Goal: Information Seeking & Learning: Learn about a topic

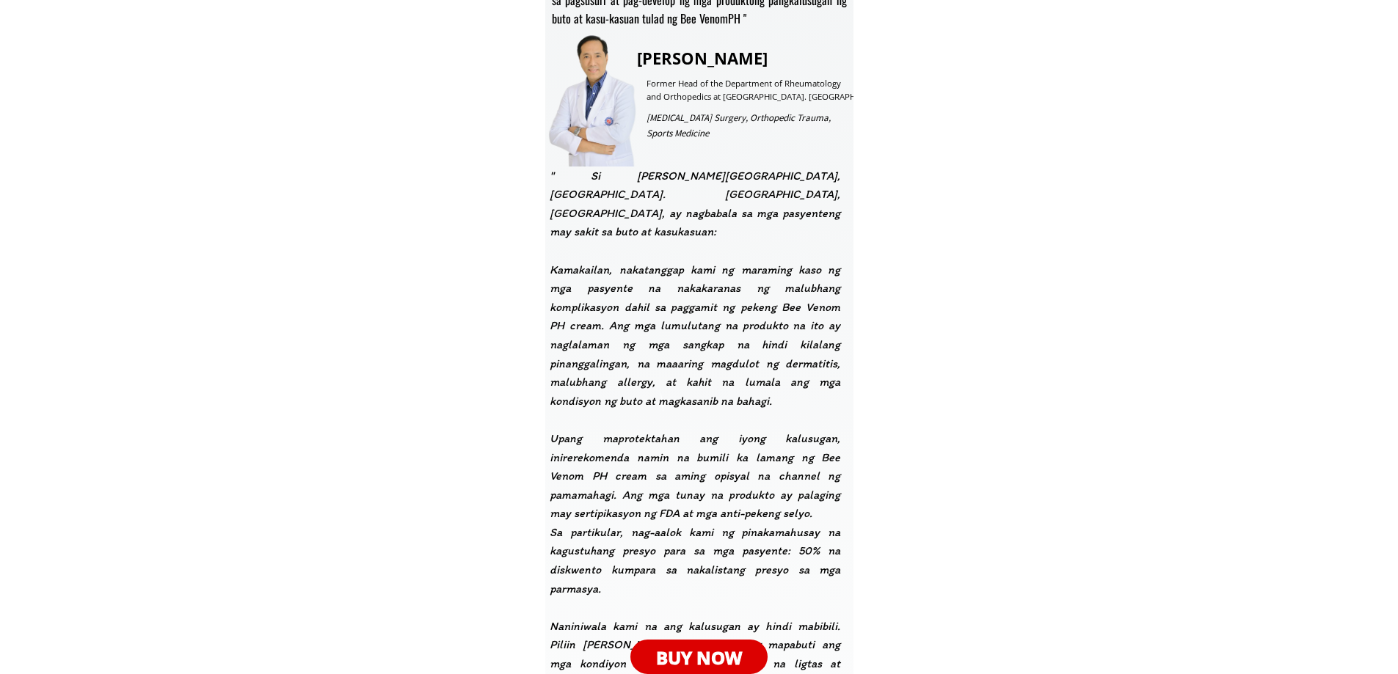
scroll to position [2348, 0]
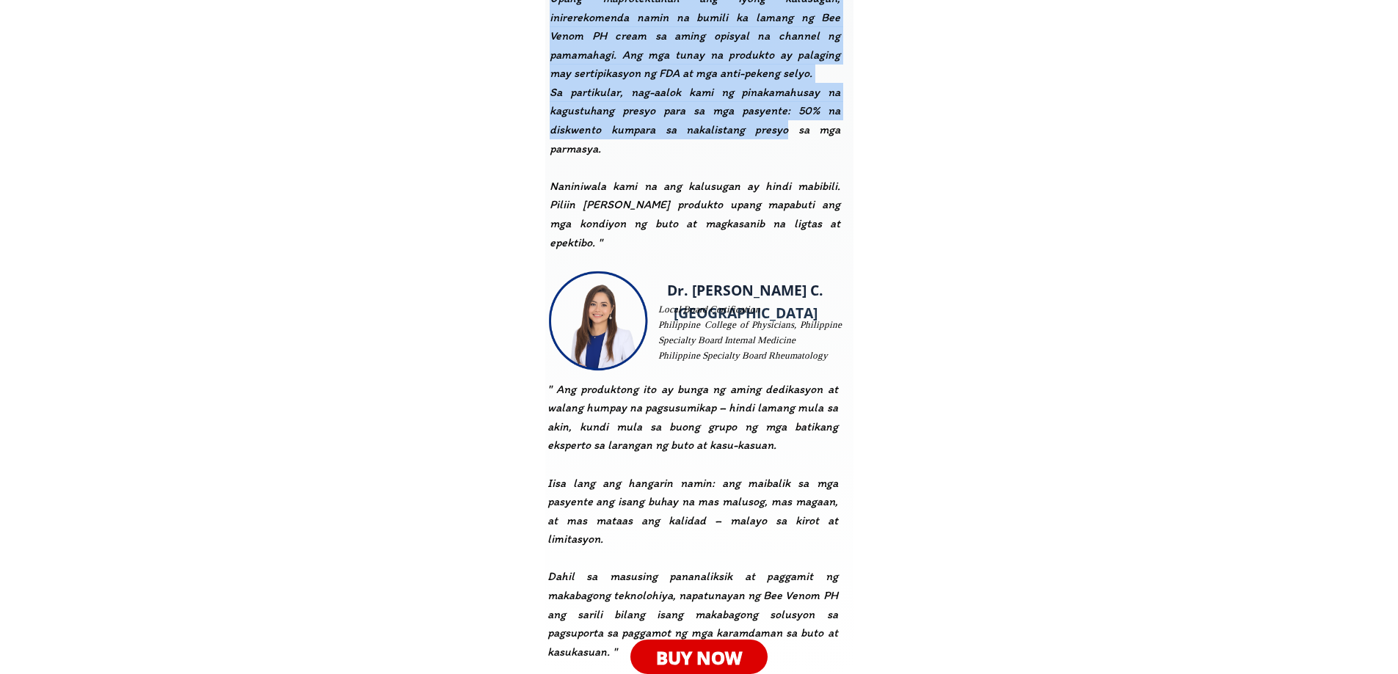
drag, startPoint x: 792, startPoint y: 113, endPoint x: 1000, endPoint y: 286, distance: 270.4
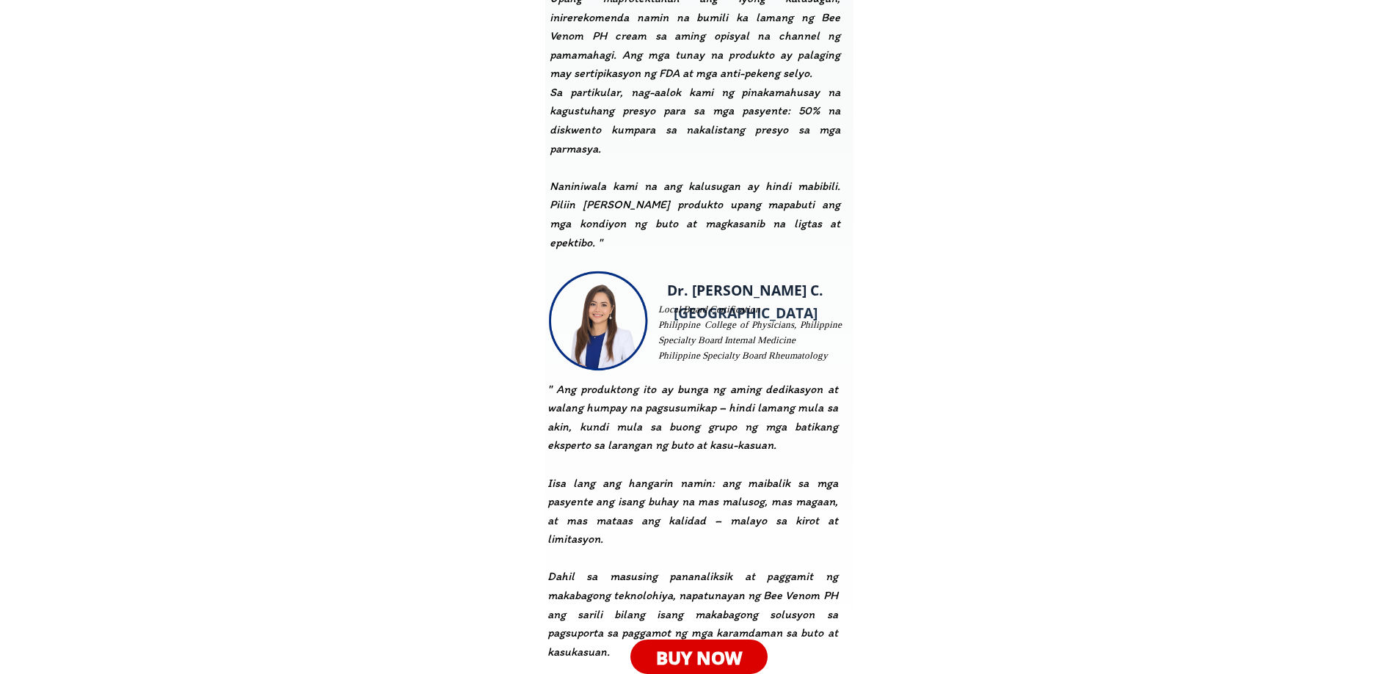
drag, startPoint x: 1088, startPoint y: 330, endPoint x: 1091, endPoint y: 319, distance: 11.4
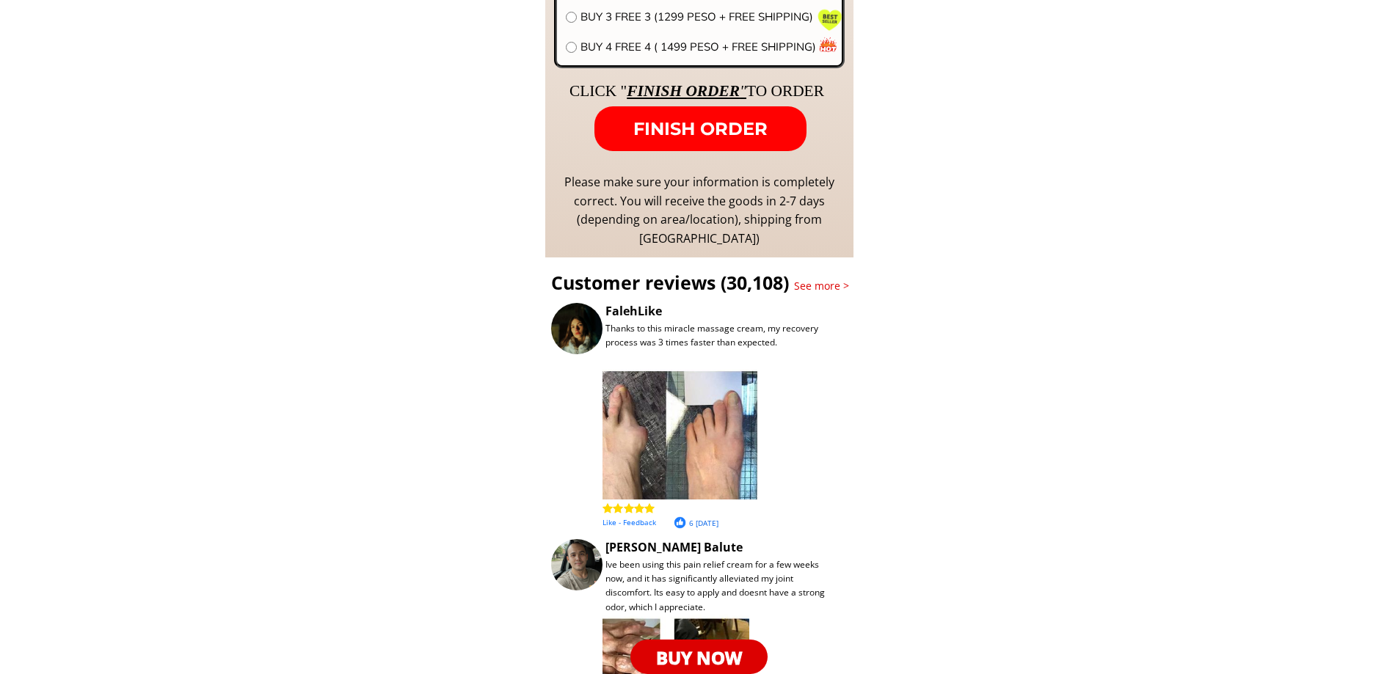
scroll to position [10860, 0]
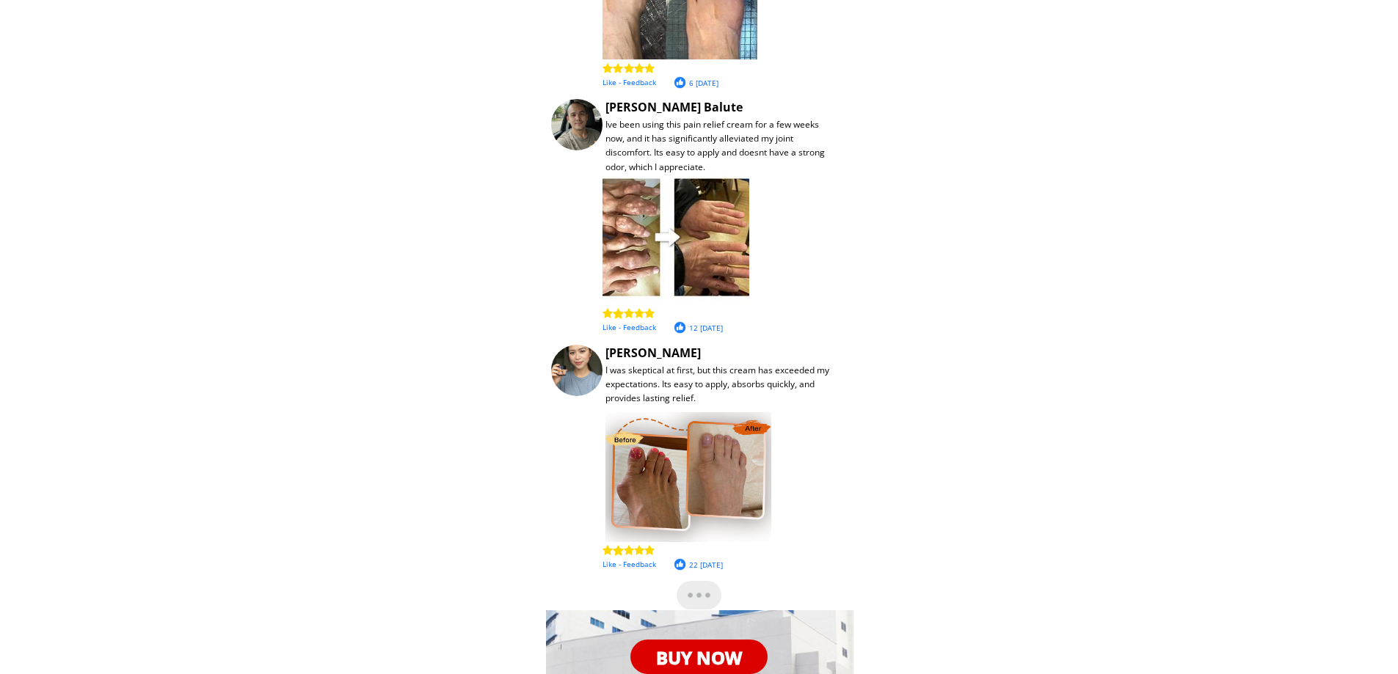
drag, startPoint x: 809, startPoint y: 299, endPoint x: 959, endPoint y: 489, distance: 241.9
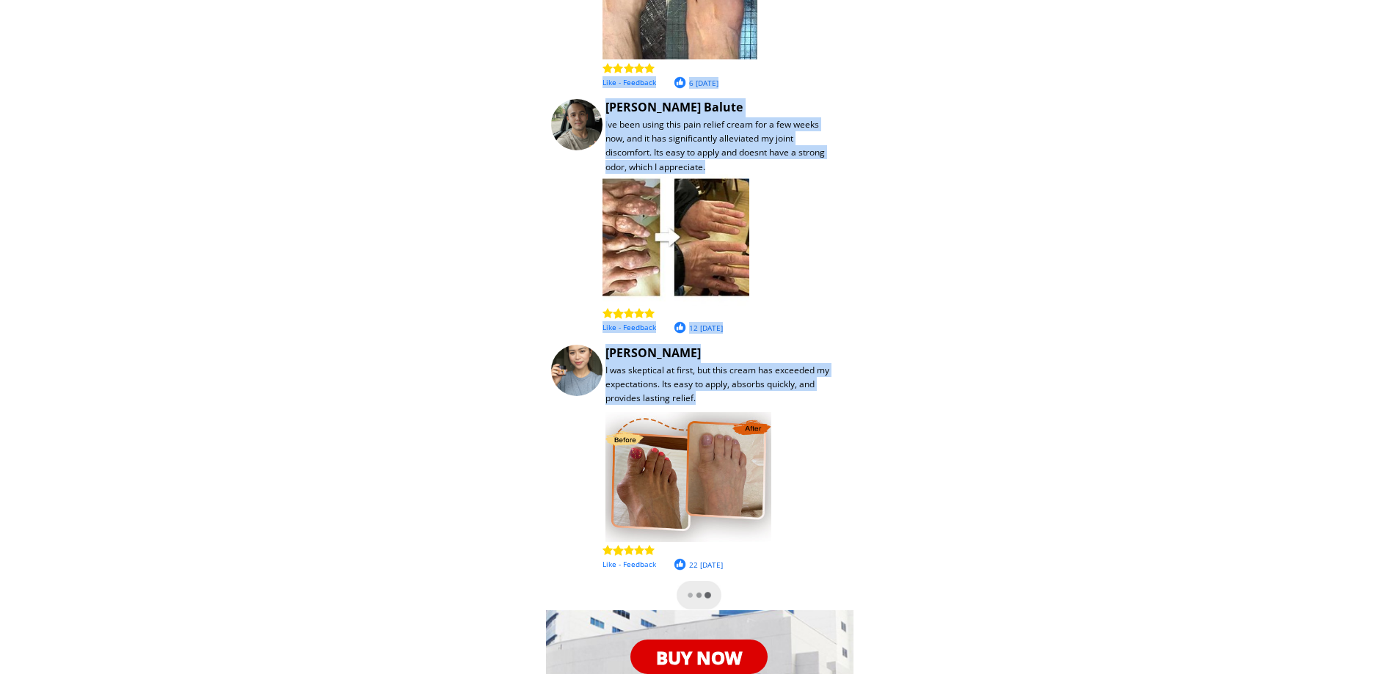
drag, startPoint x: 789, startPoint y: 360, endPoint x: 940, endPoint y: 415, distance: 160.9
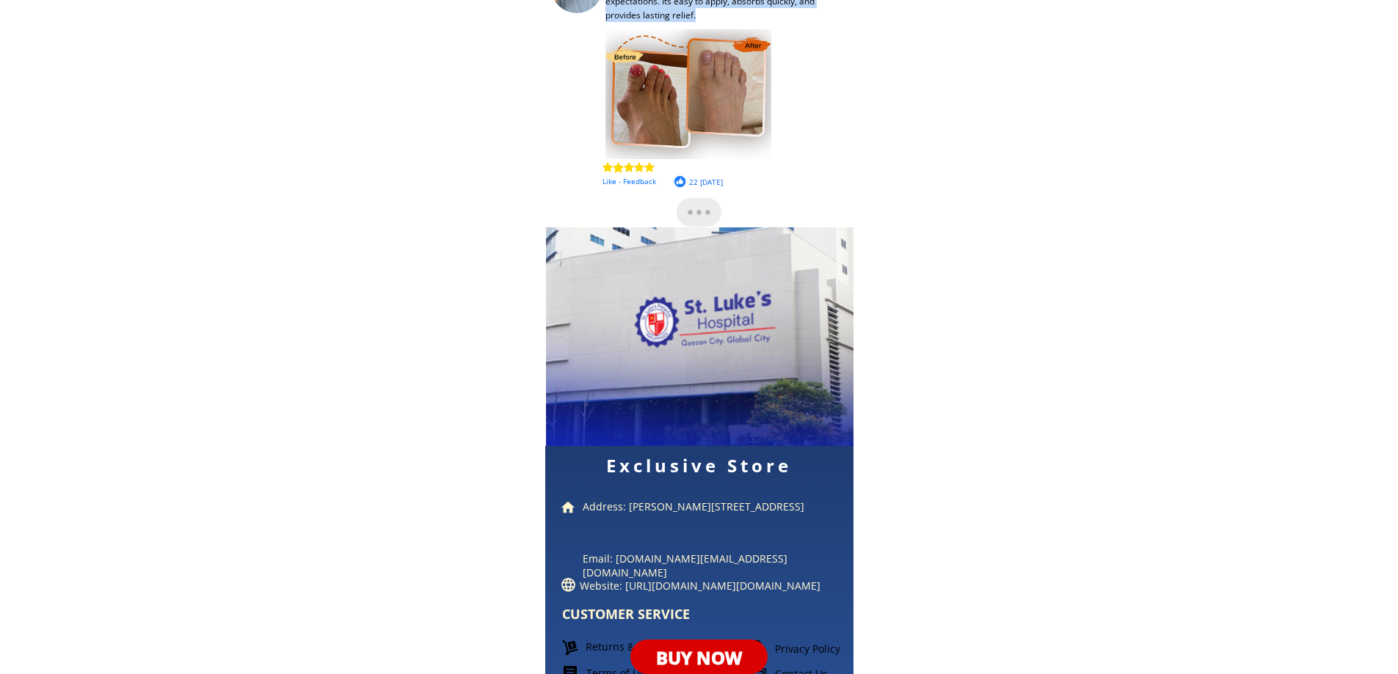
scroll to position [11326, 0]
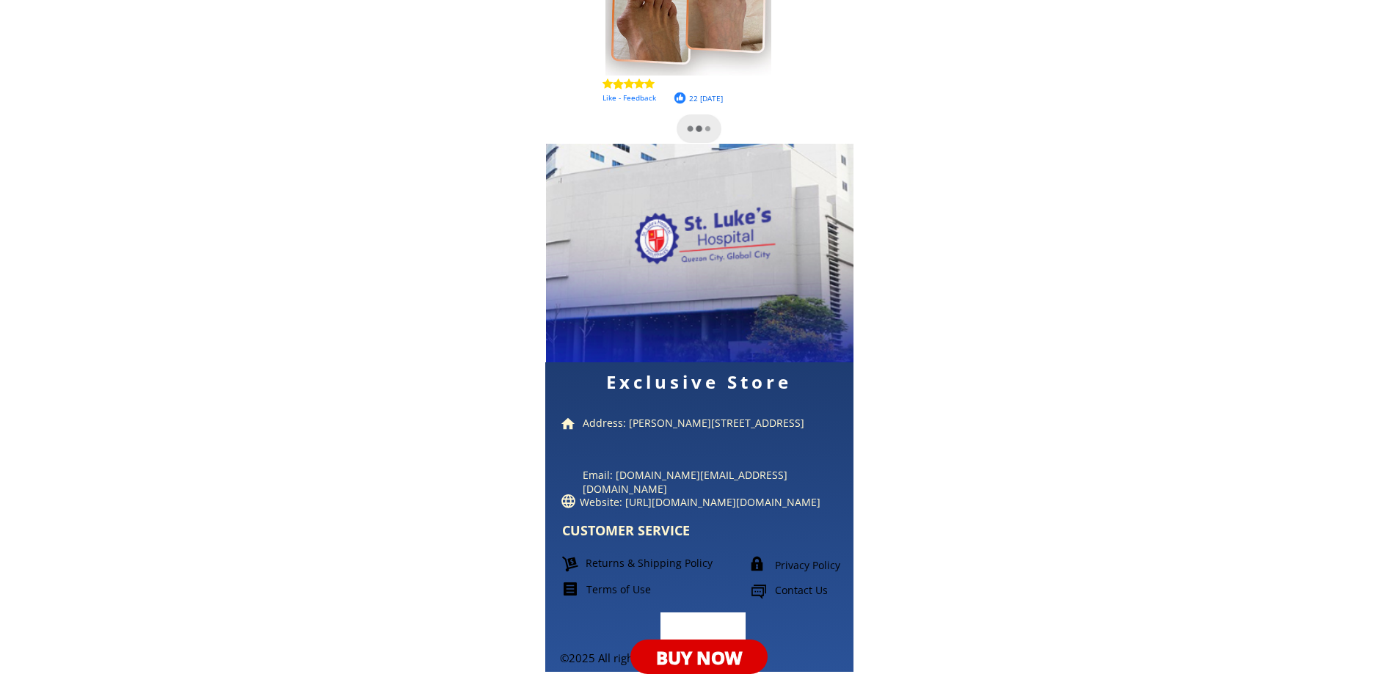
click at [809, 571] on font "Privacy Policy" at bounding box center [807, 565] width 65 height 14
click at [809, 563] on font "Privacy Policy" at bounding box center [807, 565] width 65 height 14
